Goal: Transaction & Acquisition: Purchase product/service

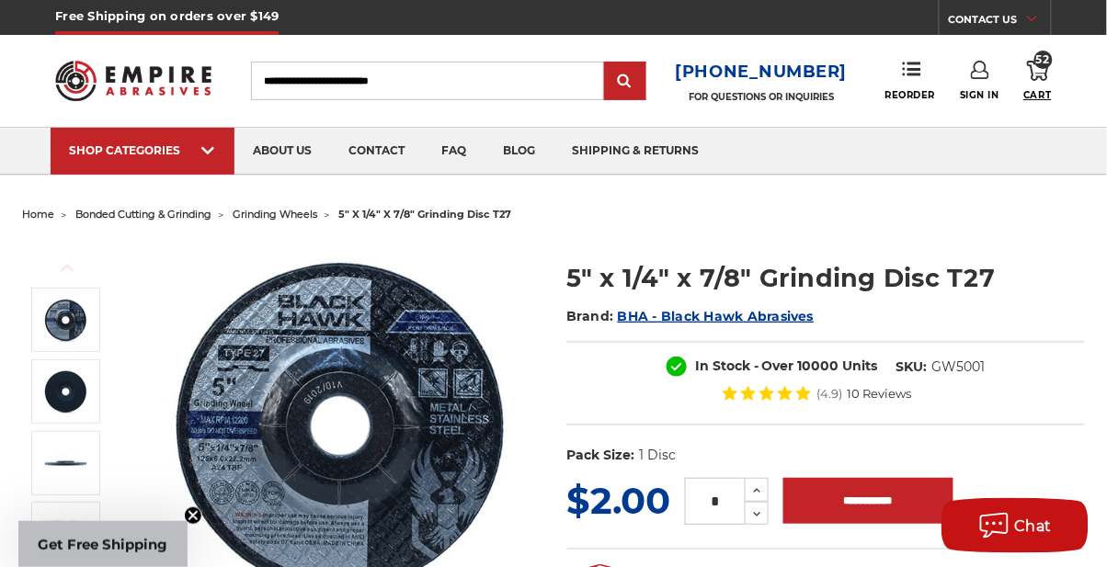
click at [1044, 69] on icon at bounding box center [1038, 71] width 22 height 20
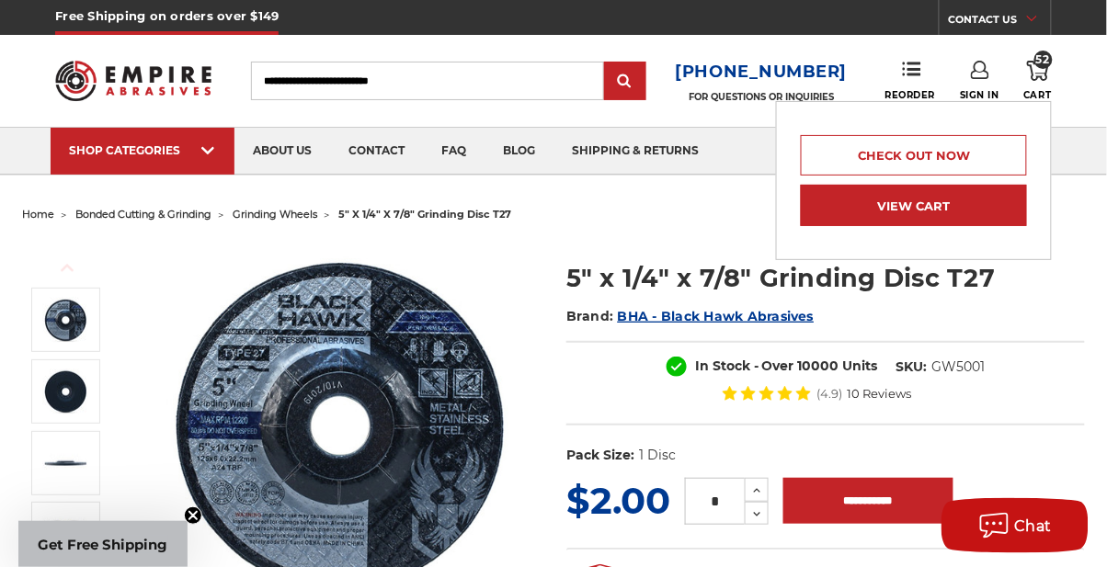
click at [939, 206] on link "View Cart" at bounding box center [914, 205] width 226 height 41
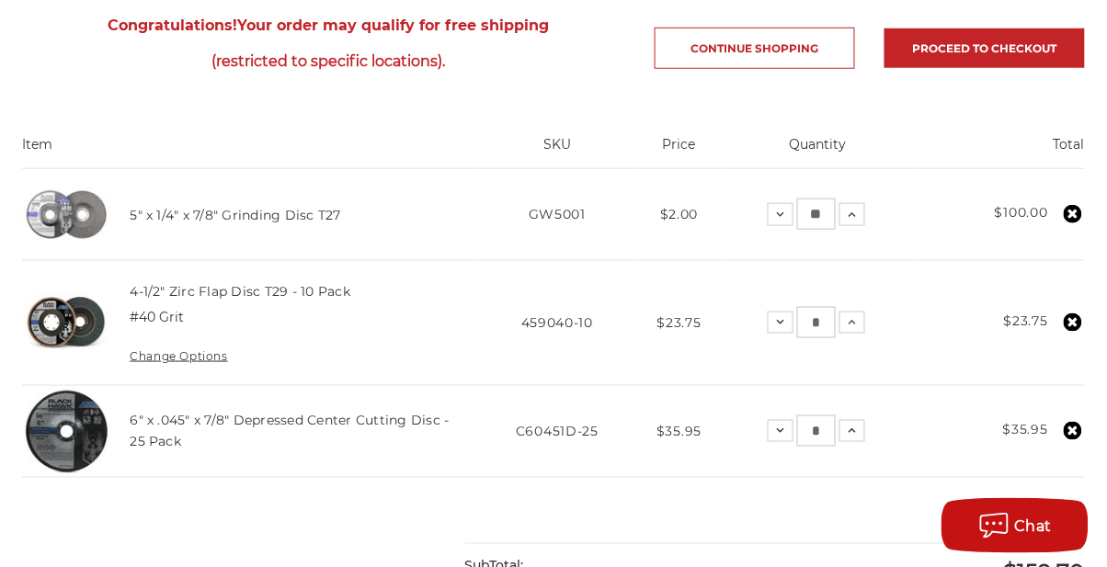
scroll to position [345, 0]
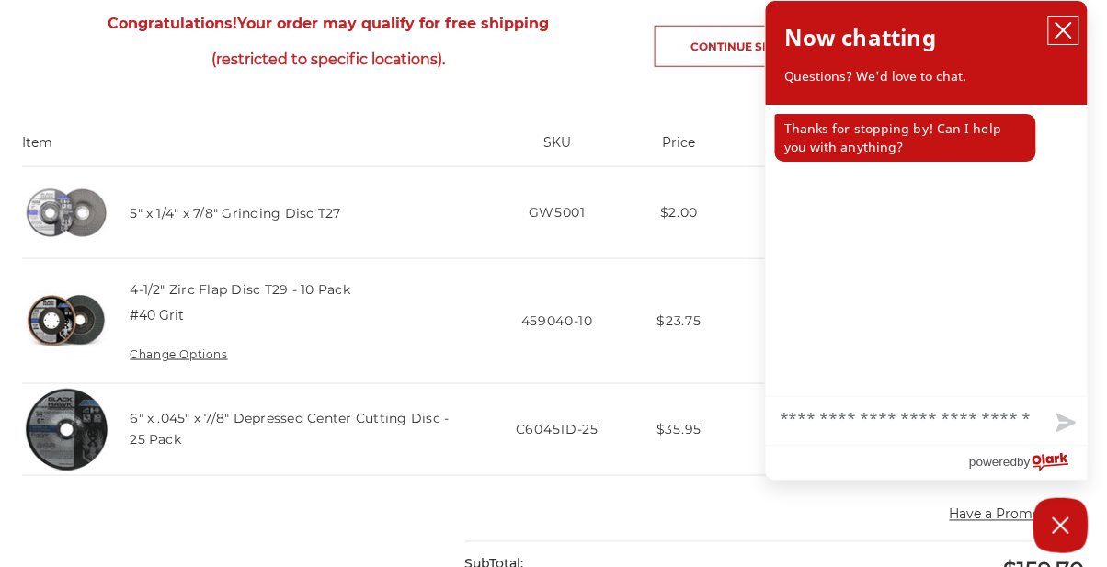
click at [1061, 29] on icon "close chatbox" at bounding box center [1064, 30] width 18 height 18
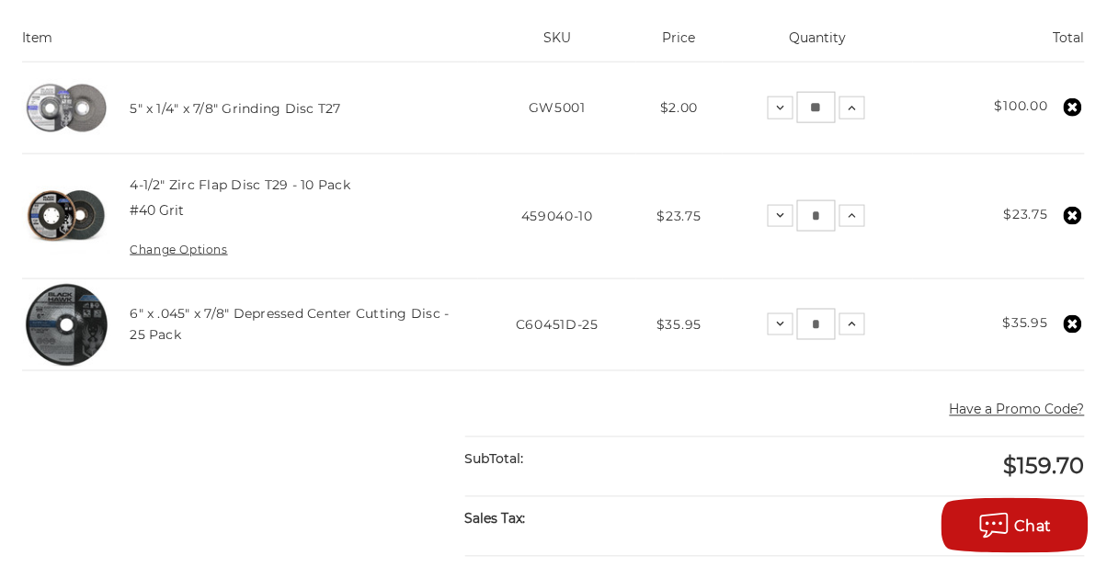
scroll to position [447, 0]
